Goal: Register for event/course: Register for event/course

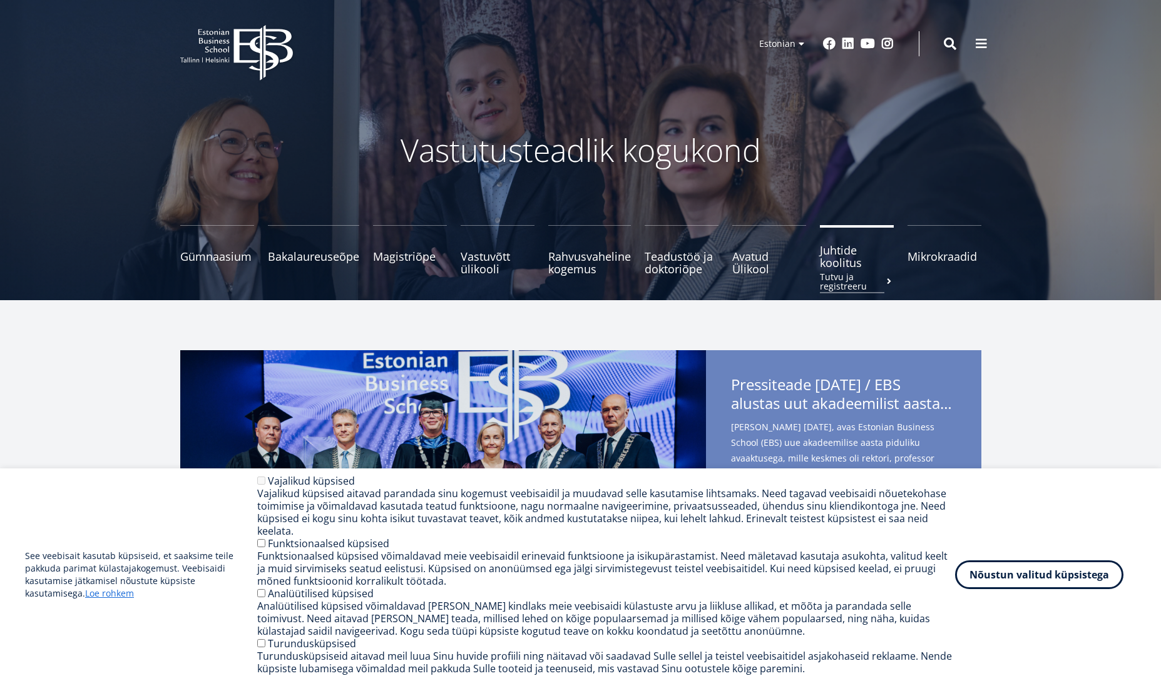
click at [844, 274] on small "Tutvu ja registreeru" at bounding box center [857, 281] width 74 height 19
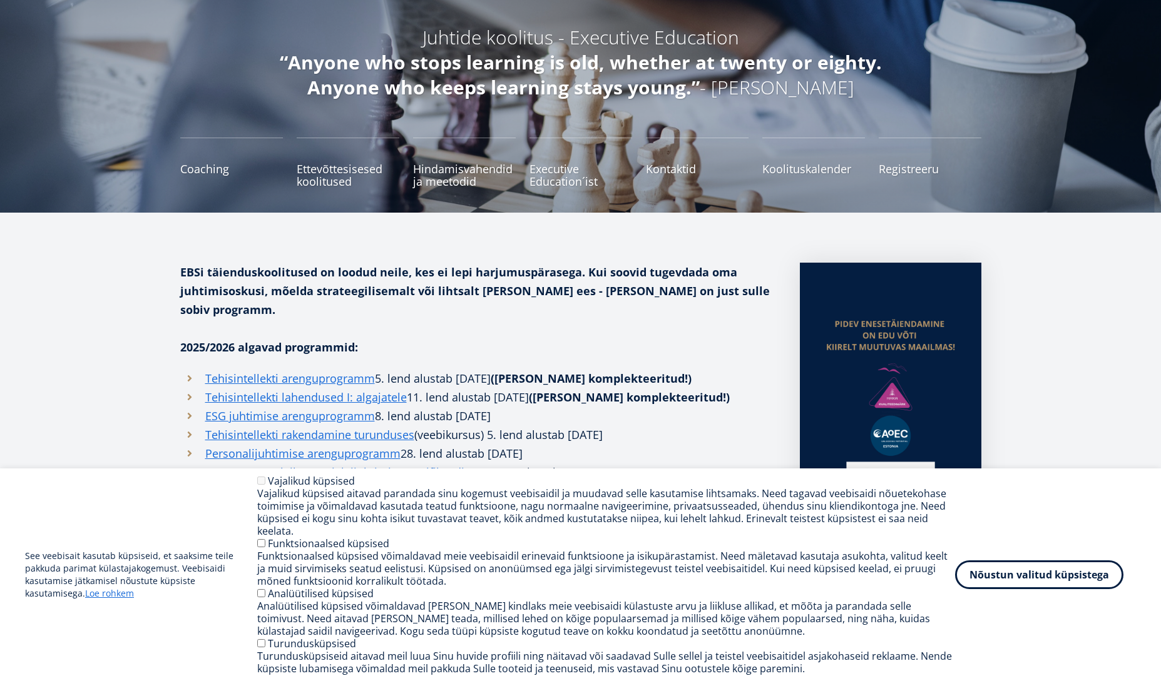
scroll to position [125, 0]
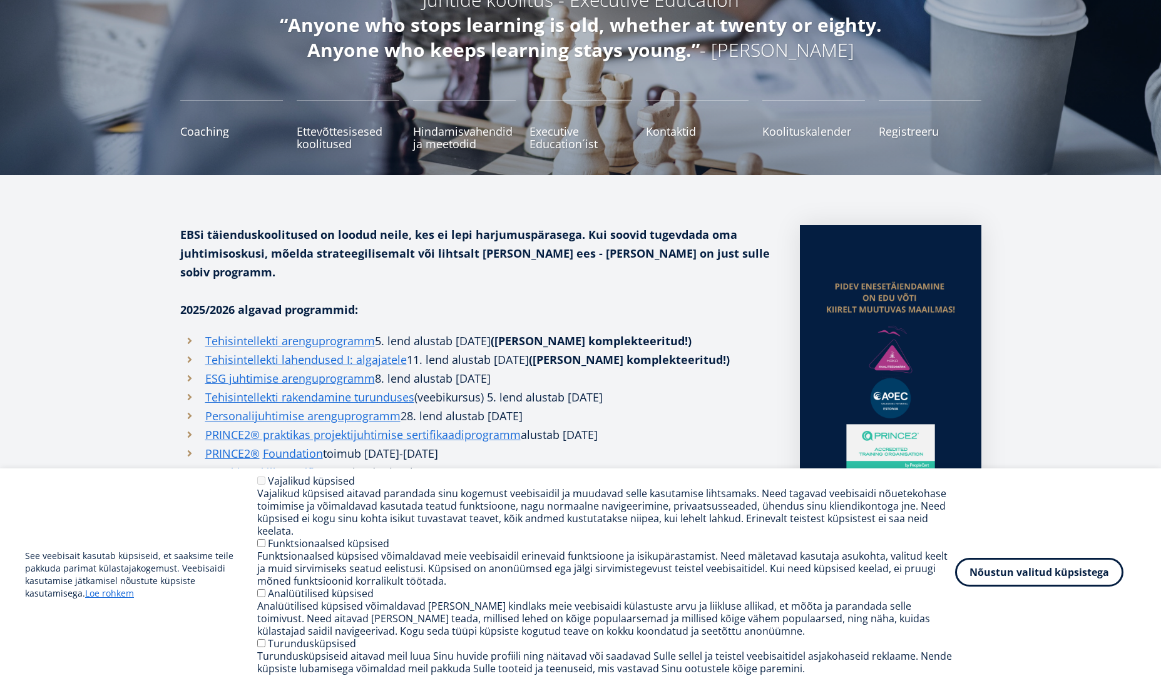
click at [1082, 576] on button "Nõustun valitud küpsistega" at bounding box center [1039, 572] width 168 height 29
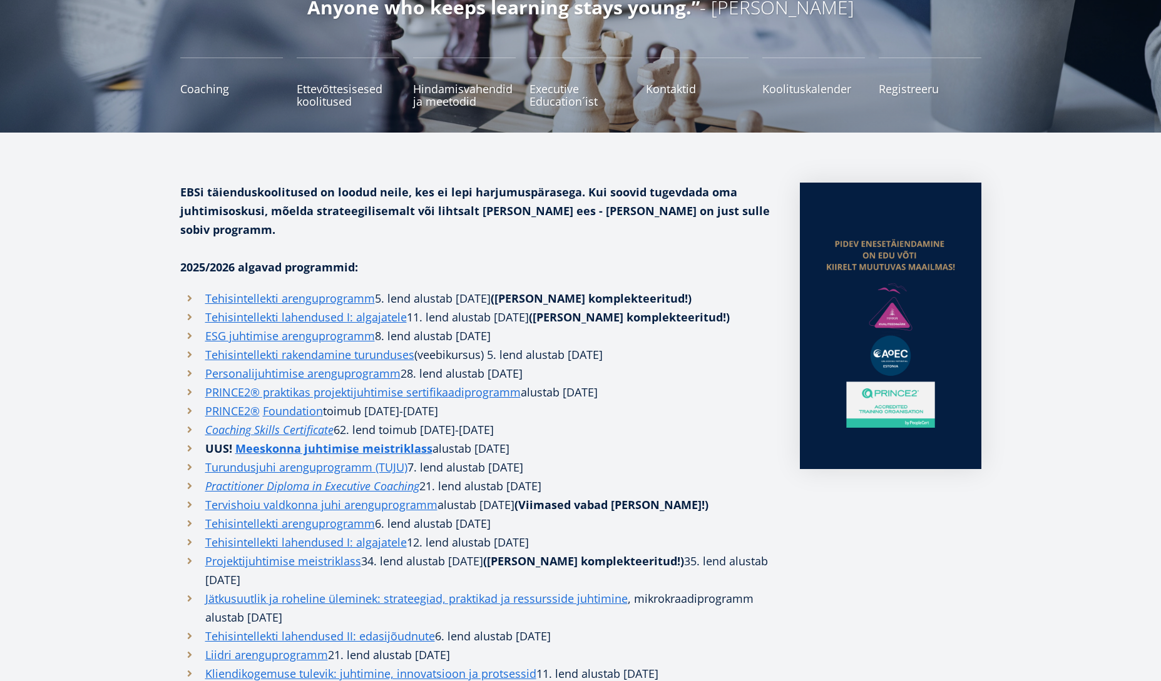
scroll to position [188, 0]
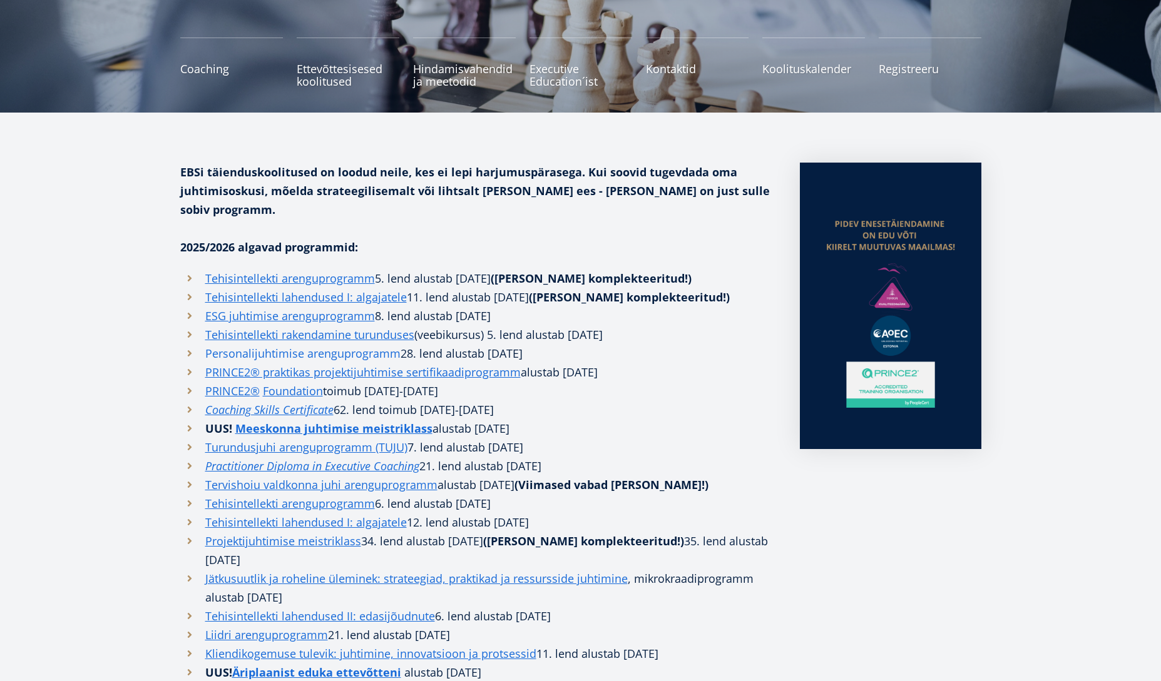
click at [272, 344] on link "Personalijuhtimise arenguprogramm" at bounding box center [302, 353] width 195 height 19
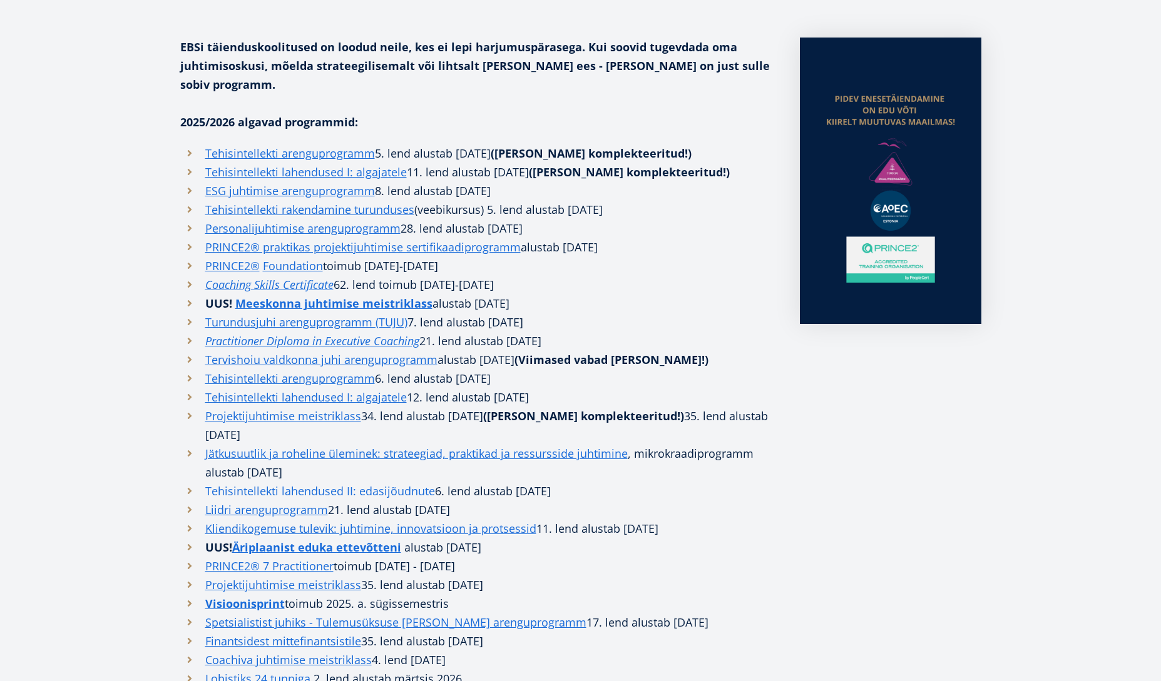
scroll to position [501, 0]
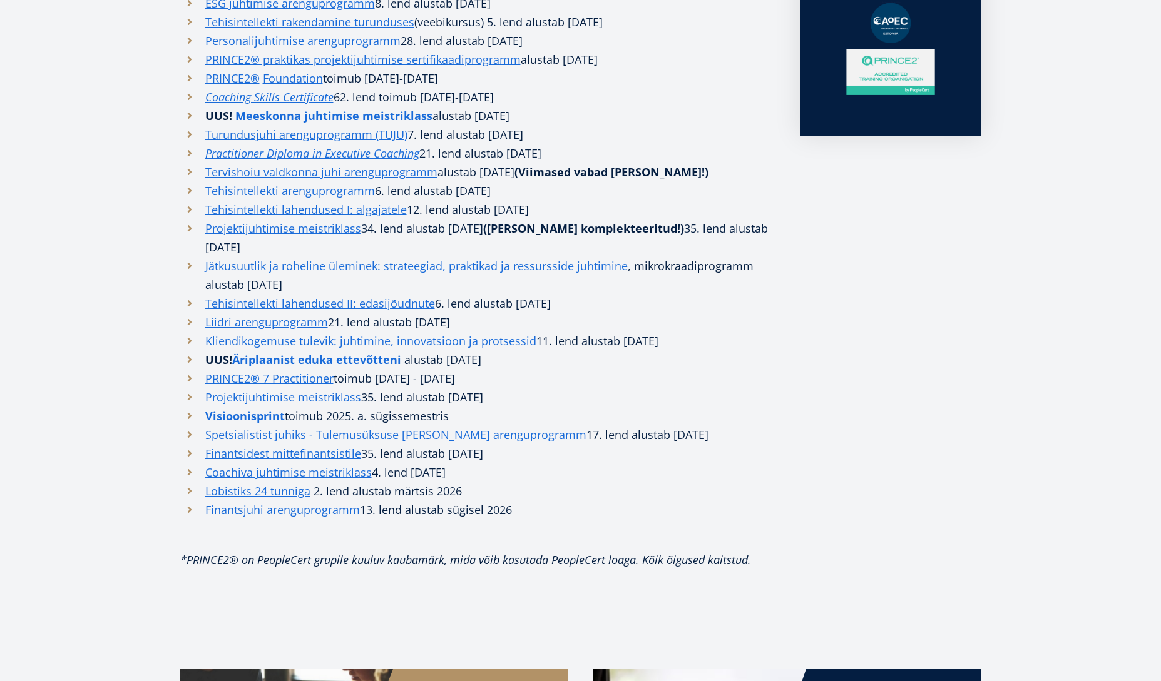
click at [257, 388] on link "Projektijuhtimise meistriklass" at bounding box center [283, 397] width 156 height 19
click at [274, 426] on link "Spetsialistist juhiks - Tulemusüksuse [PERSON_NAME] arenguprogramm" at bounding box center [395, 435] width 381 height 19
